Goal: Navigation & Orientation: Find specific page/section

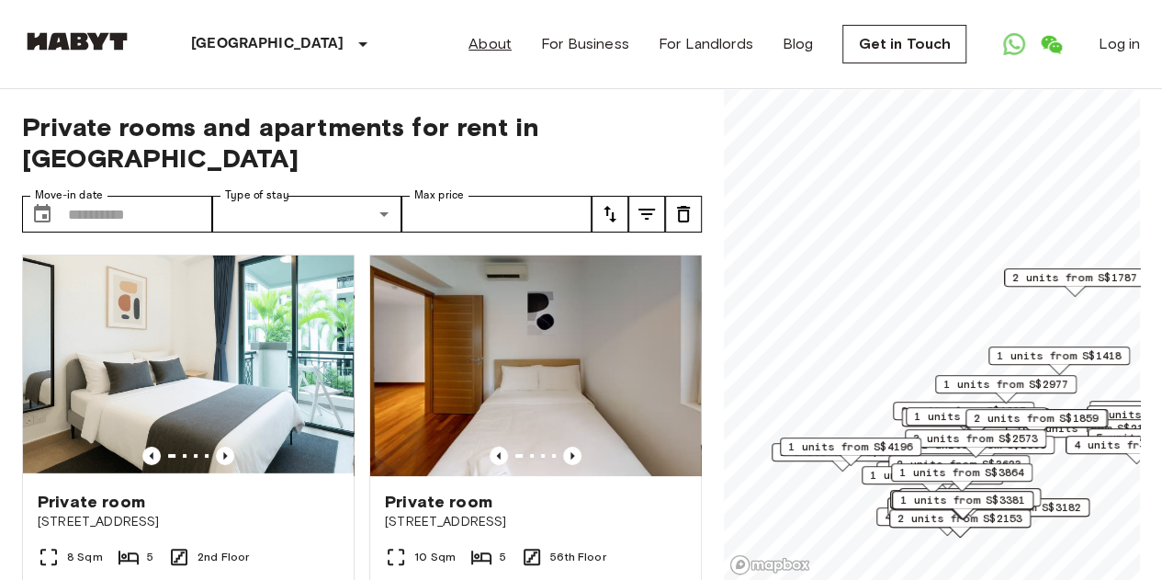
click at [512, 52] on link "About" at bounding box center [490, 44] width 43 height 22
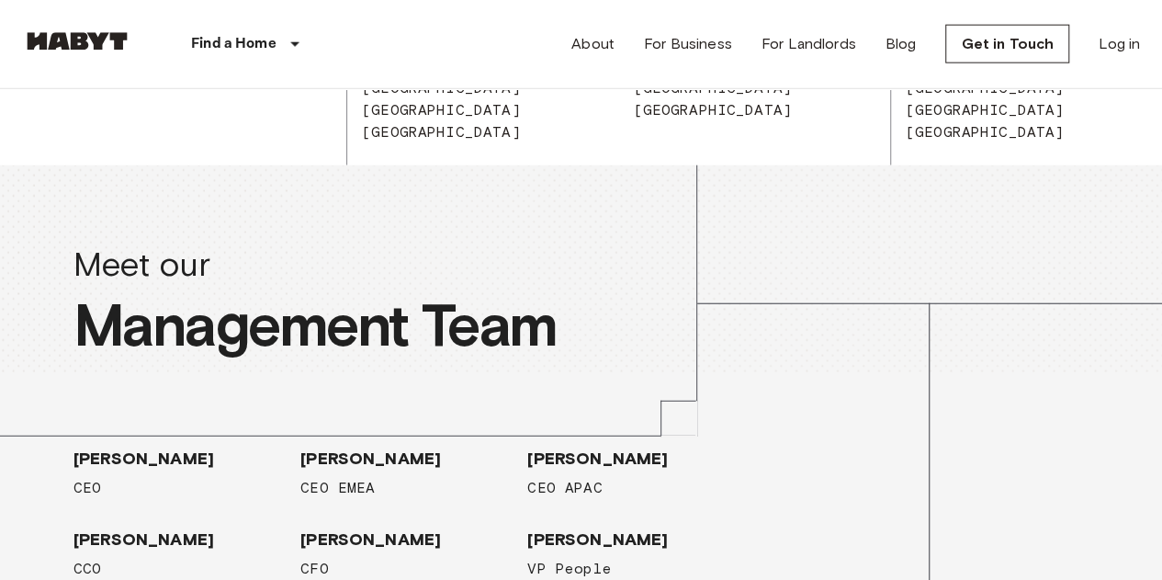
scroll to position [2389, 0]
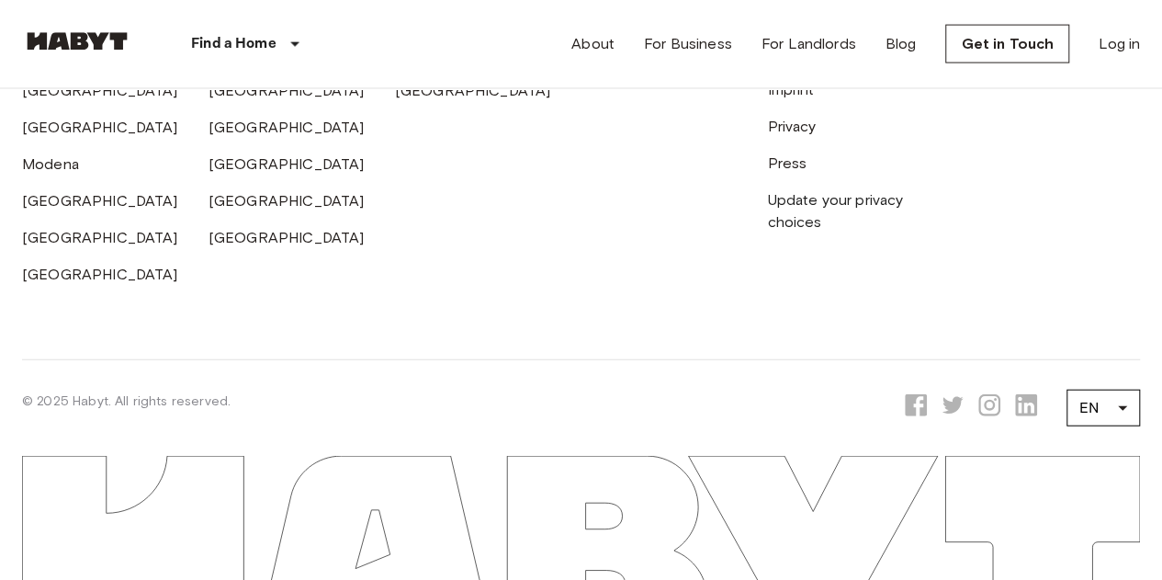
scroll to position [5546, 0]
click at [417, 62] on link "[GEOGRAPHIC_DATA]" at bounding box center [473, 52] width 156 height 17
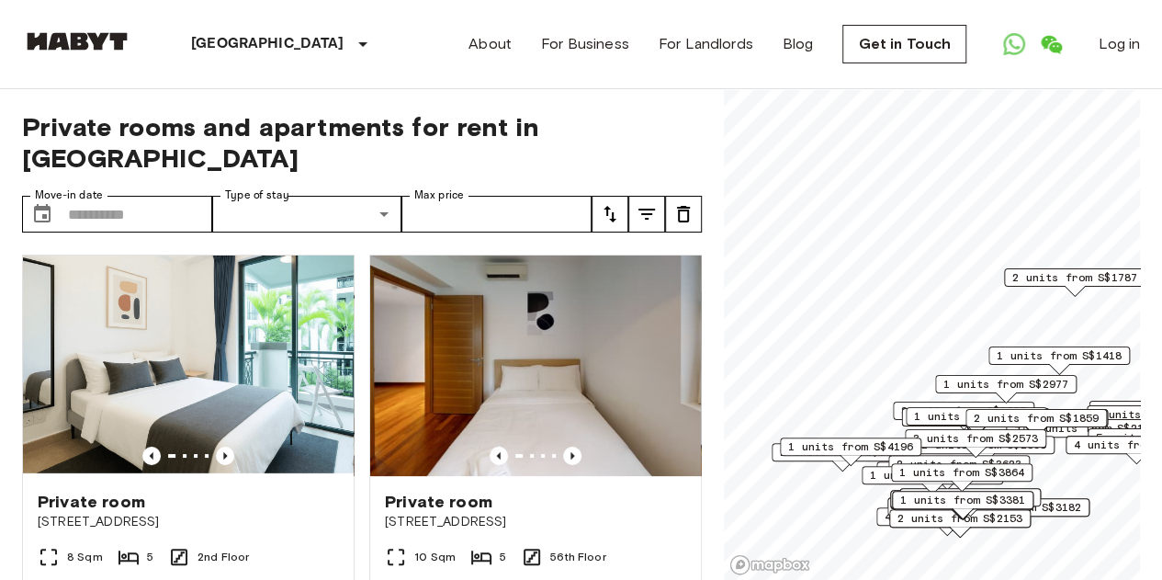
click at [82, 42] on img at bounding box center [77, 41] width 110 height 18
